Goal: Find specific page/section

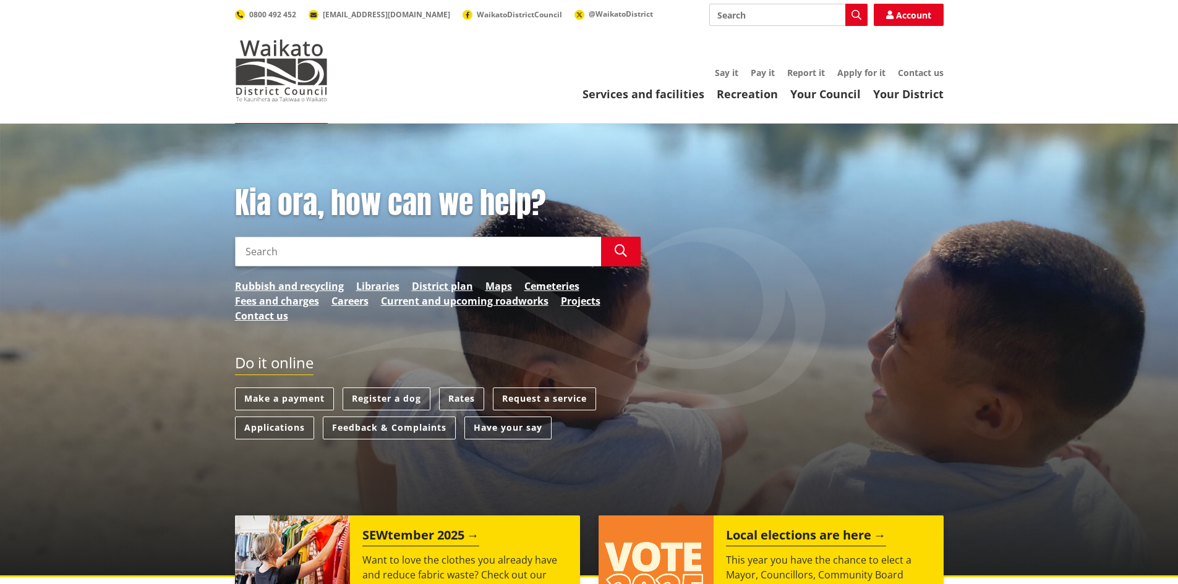
click at [749, 16] on input "Search" at bounding box center [788, 15] width 158 height 22
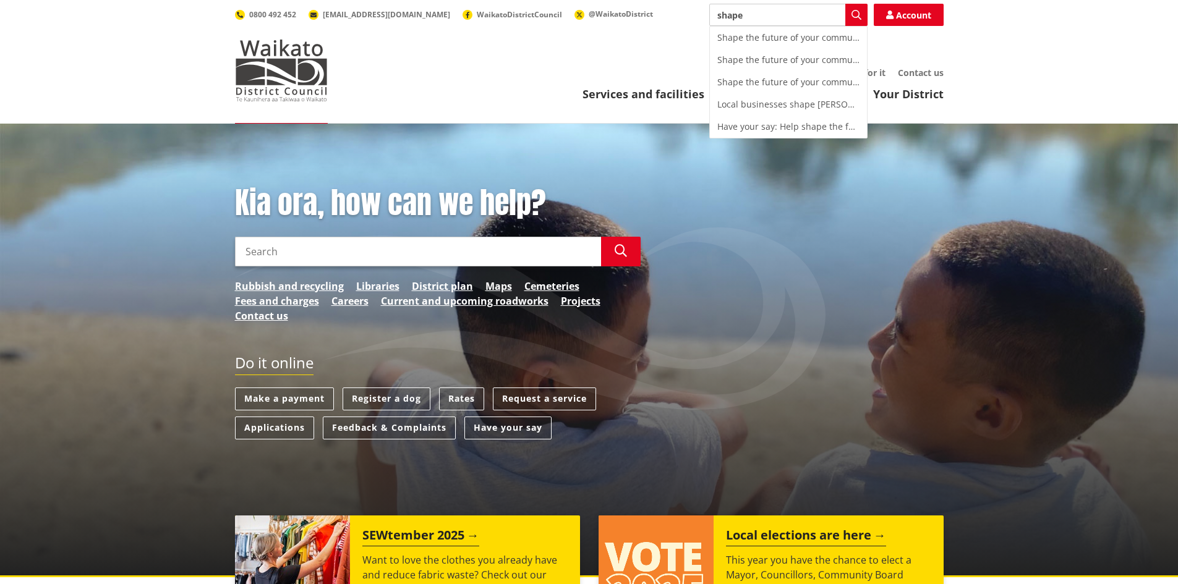
type input "shape"
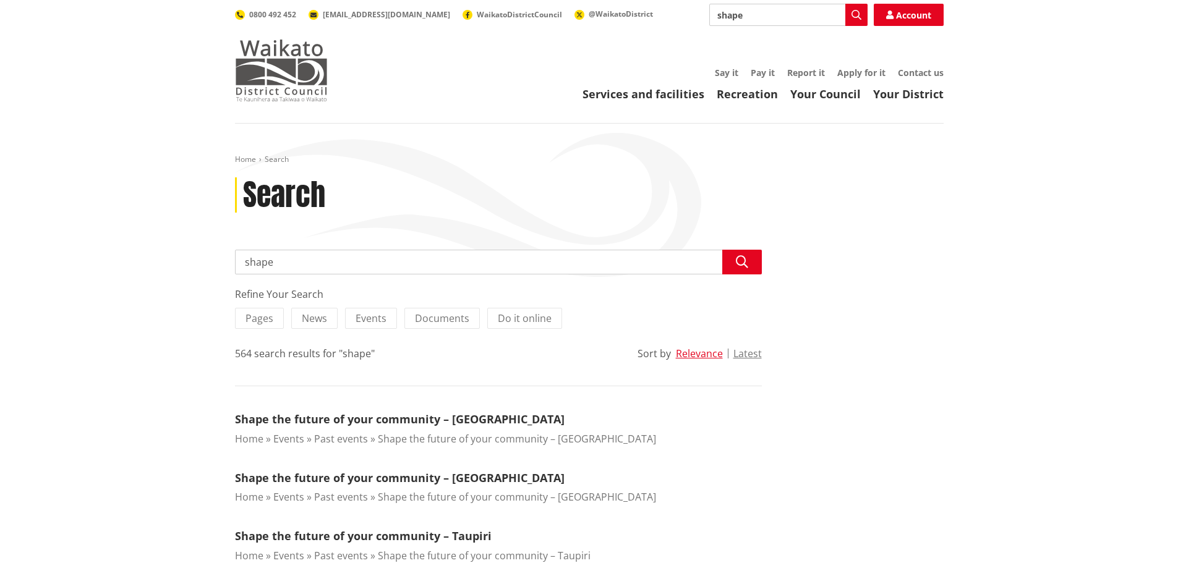
click at [282, 83] on img at bounding box center [281, 71] width 93 height 62
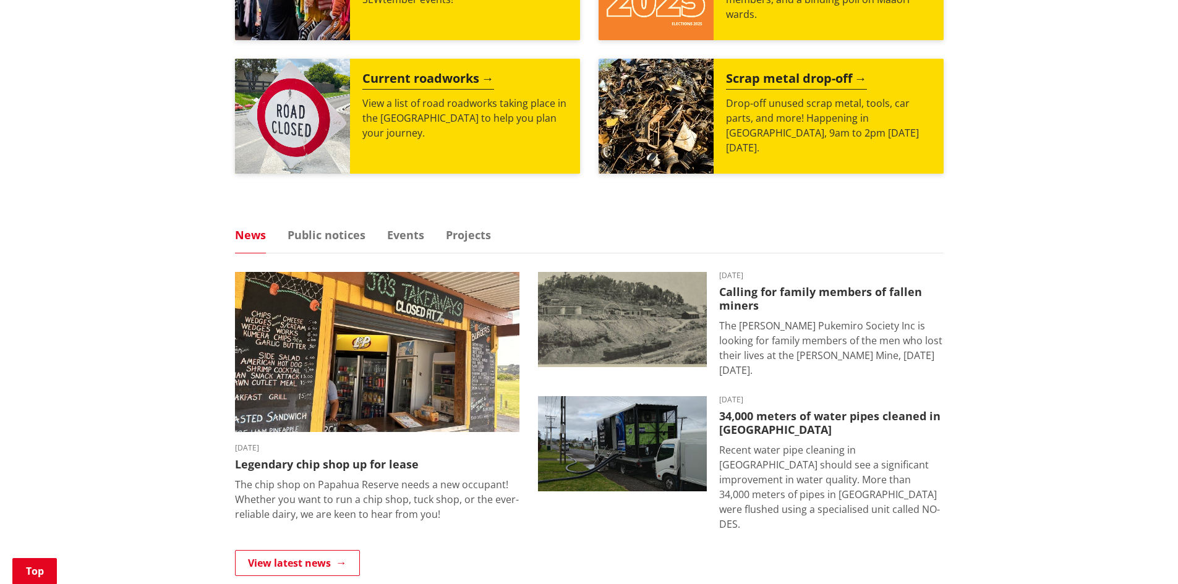
scroll to position [618, 0]
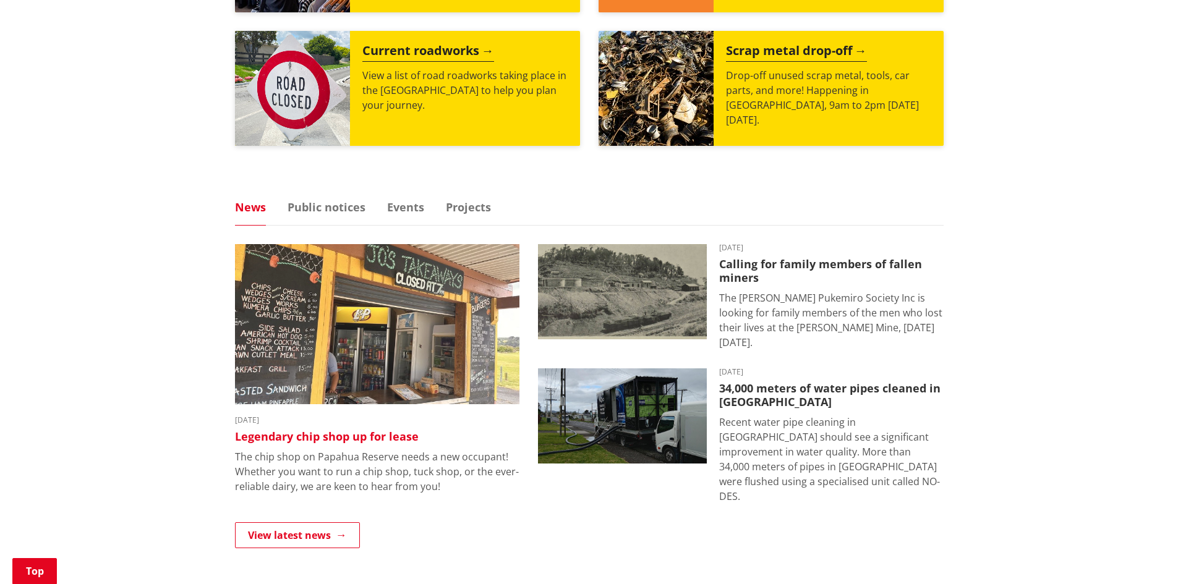
click at [321, 435] on h3 "Legendary chip shop up for lease" at bounding box center [377, 437] width 284 height 14
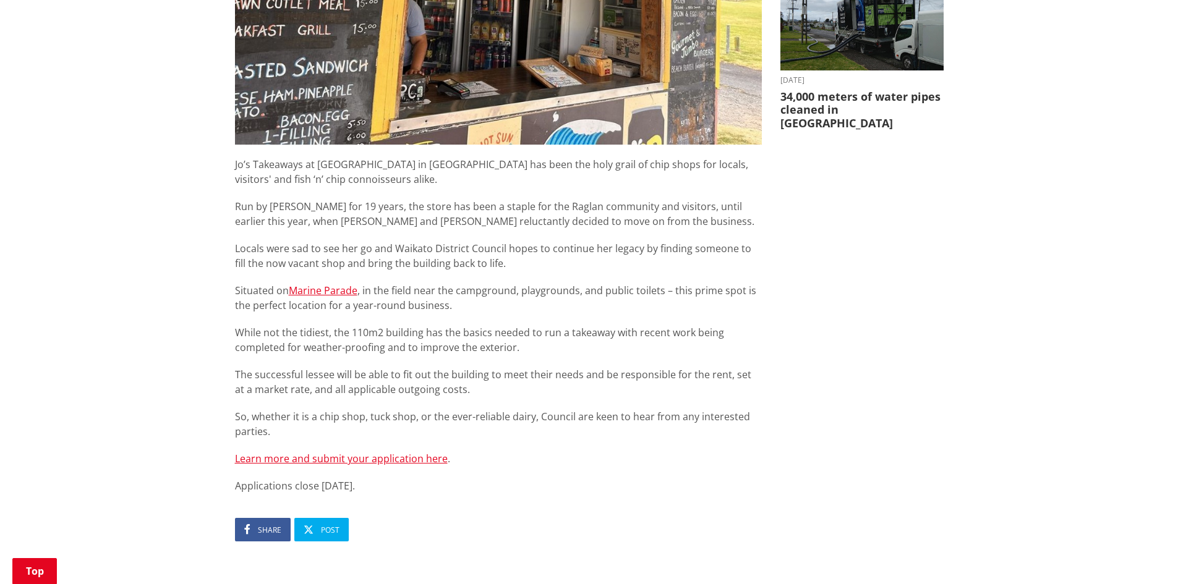
scroll to position [556, 0]
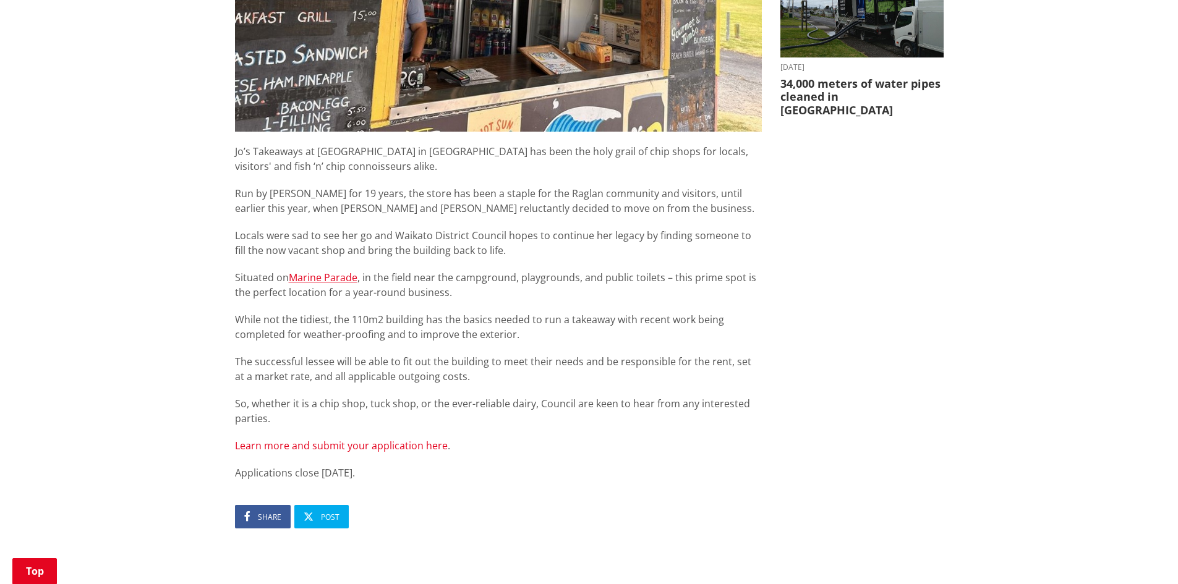
click at [289, 446] on link "Learn more and submit your application here" at bounding box center [341, 446] width 213 height 14
